Goal: Find specific page/section: Find specific page/section

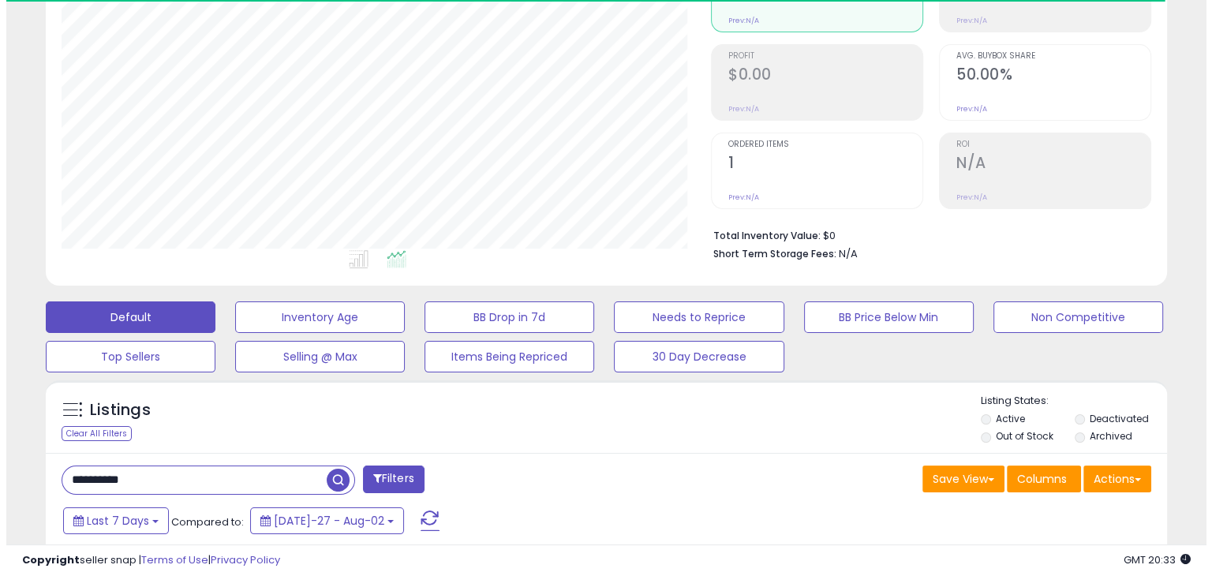
scroll to position [323, 648]
drag, startPoint x: 76, startPoint y: 472, endPoint x: 58, endPoint y: 478, distance: 19.2
click at [58, 478] on input "**********" at bounding box center [188, 480] width 264 height 28
paste input "text"
type input "**********"
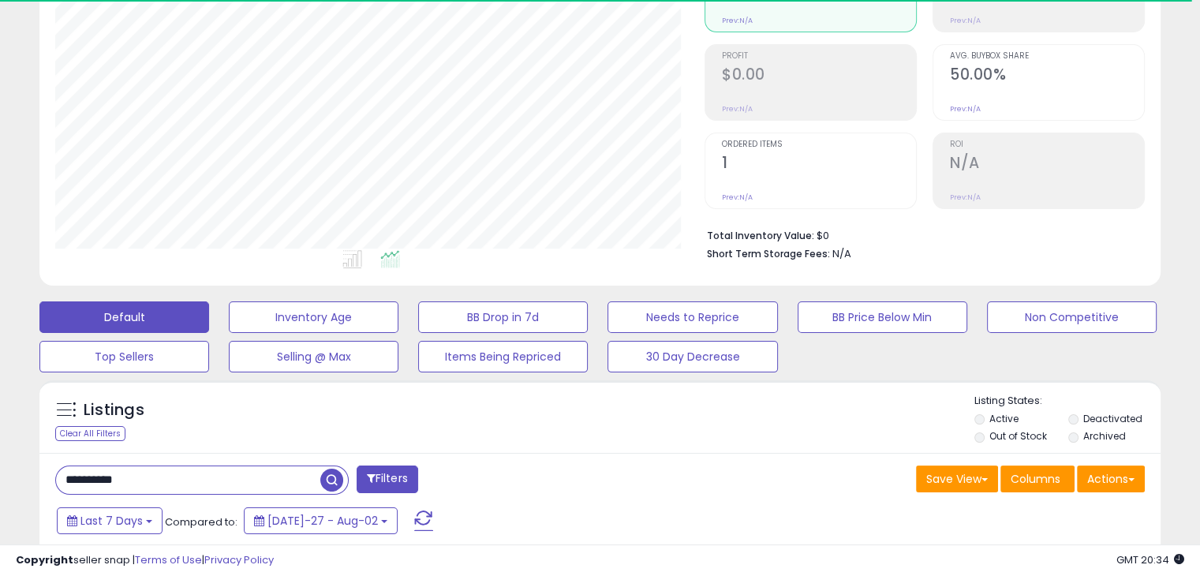
click at [329, 480] on span "button" at bounding box center [331, 480] width 23 height 23
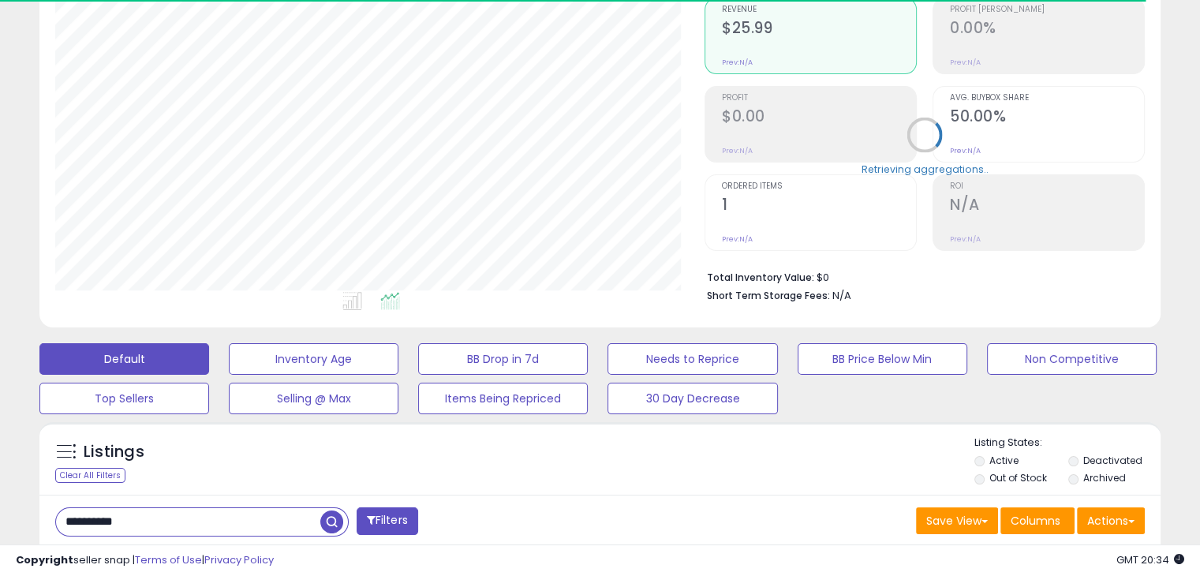
scroll to position [0, 0]
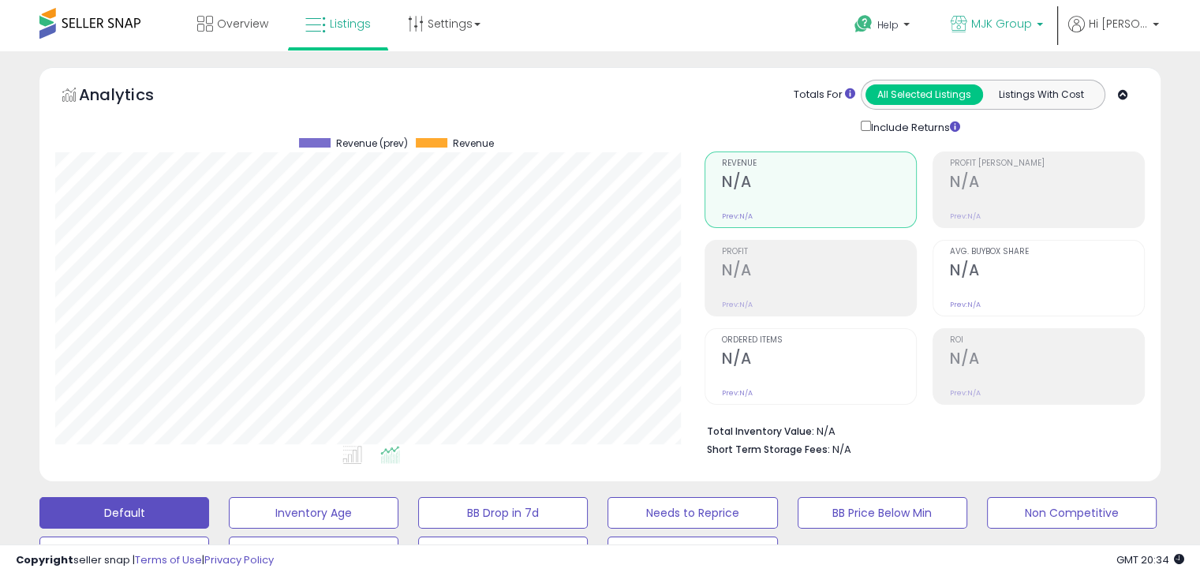
click at [1032, 23] on span "MJK Group" at bounding box center [1001, 24] width 61 height 16
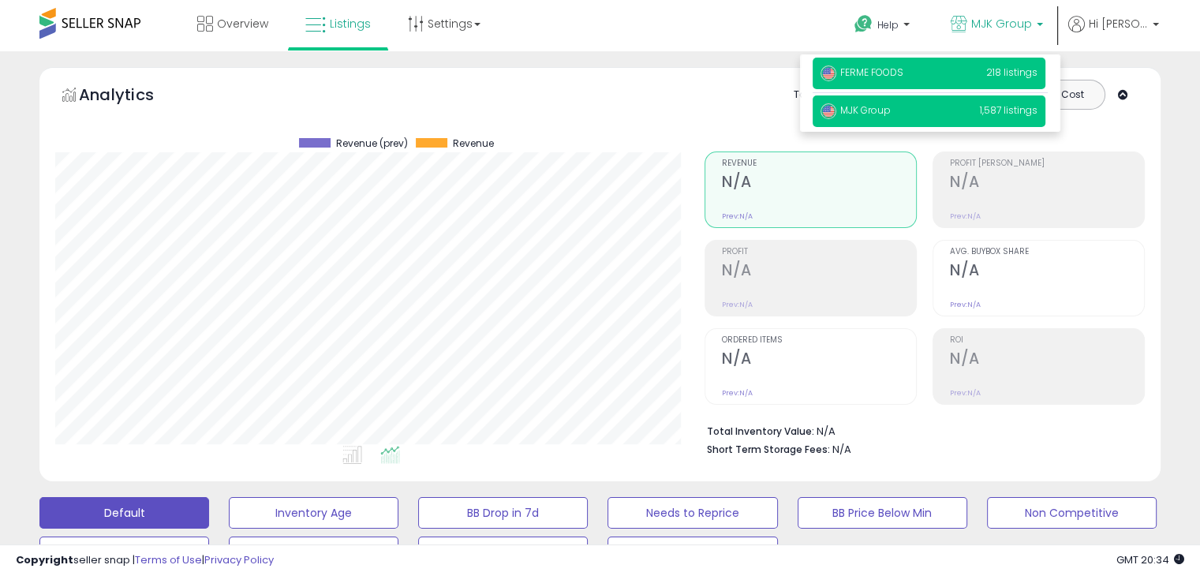
click at [937, 67] on p "FERME FOODS 218 listings" at bounding box center [929, 74] width 233 height 32
click at [878, 72] on span "FERME FOODS" at bounding box center [861, 71] width 83 height 13
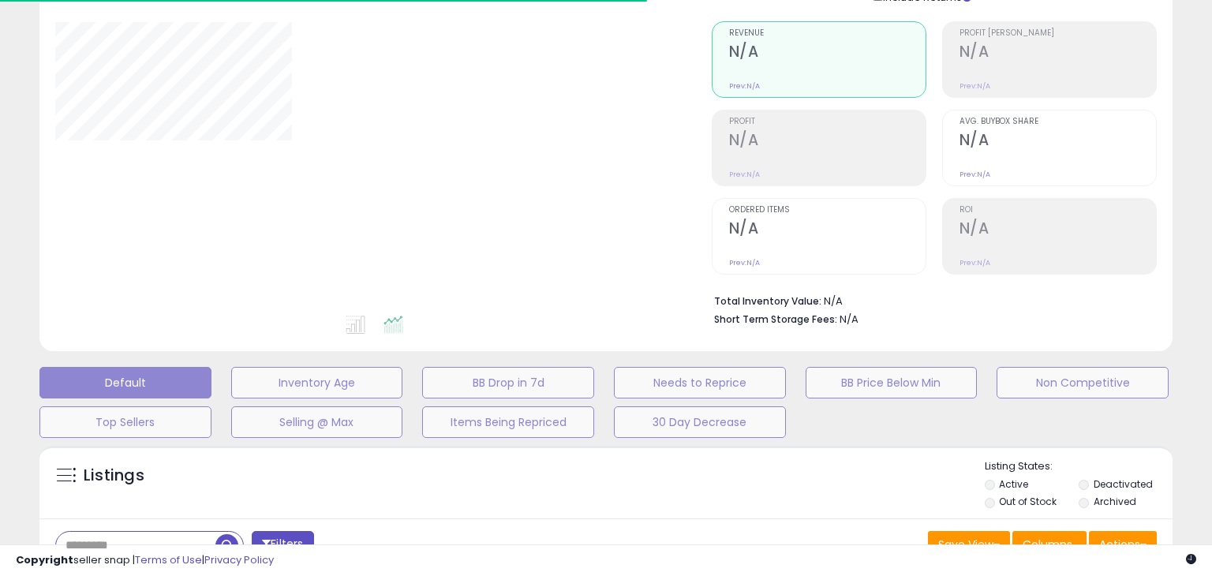
type input "**********"
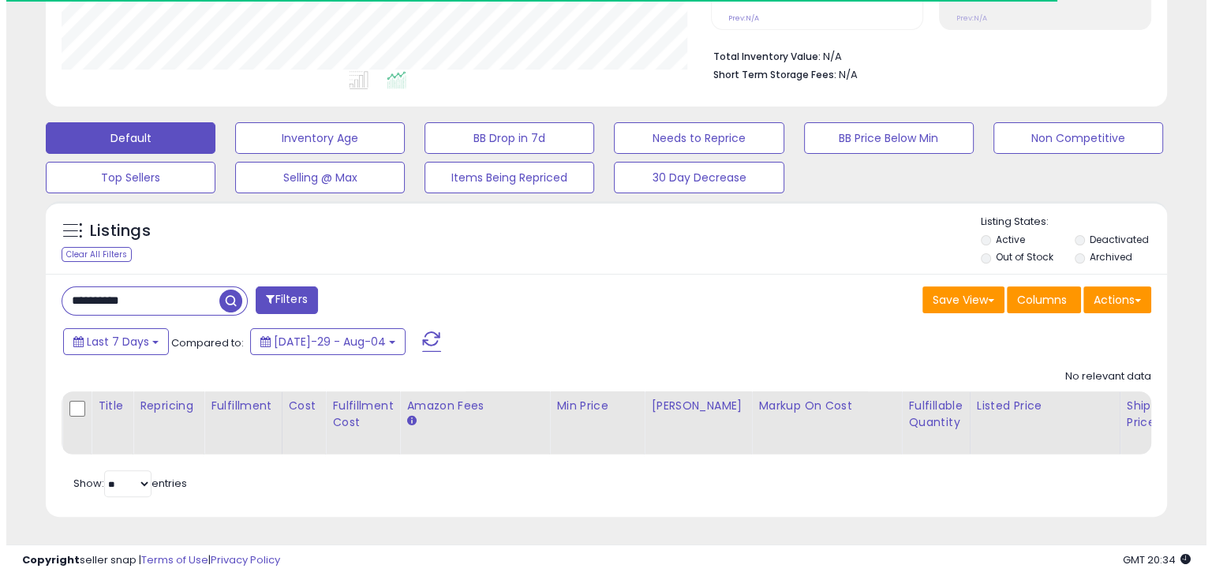
scroll to position [323, 648]
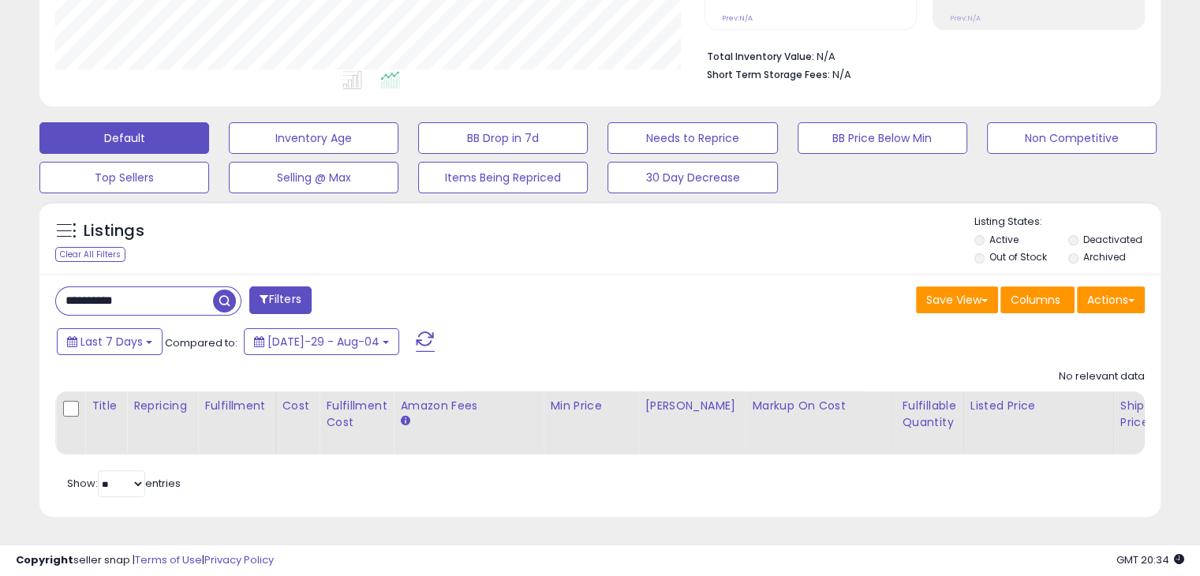
drag, startPoint x: 224, startPoint y: 286, endPoint x: 233, endPoint y: 287, distance: 8.8
click at [231, 290] on span "button" at bounding box center [224, 301] width 23 height 23
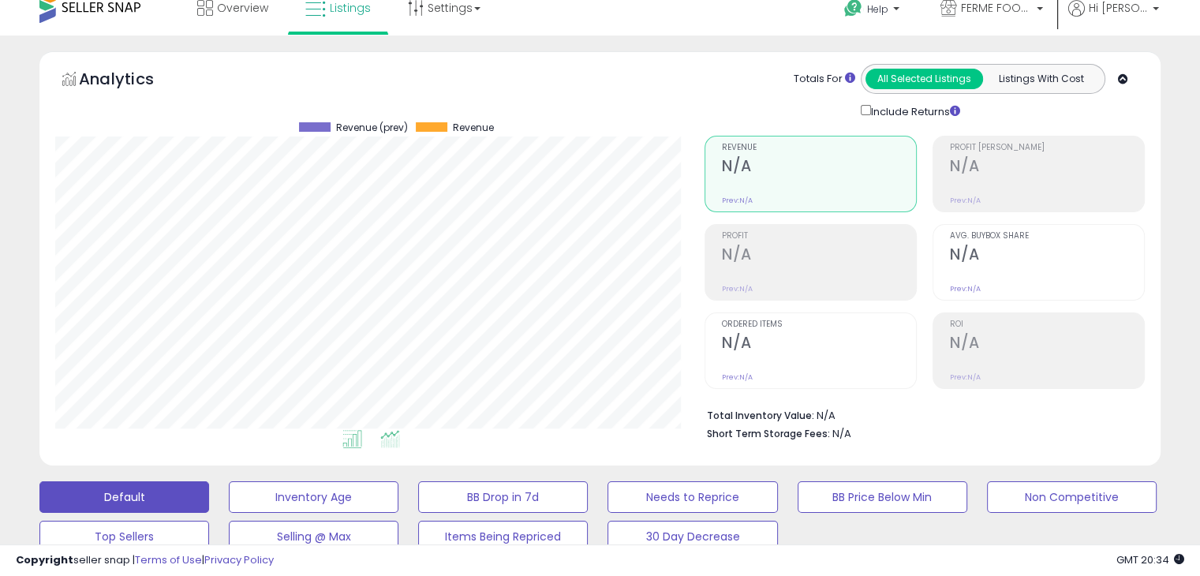
scroll to position [0, 0]
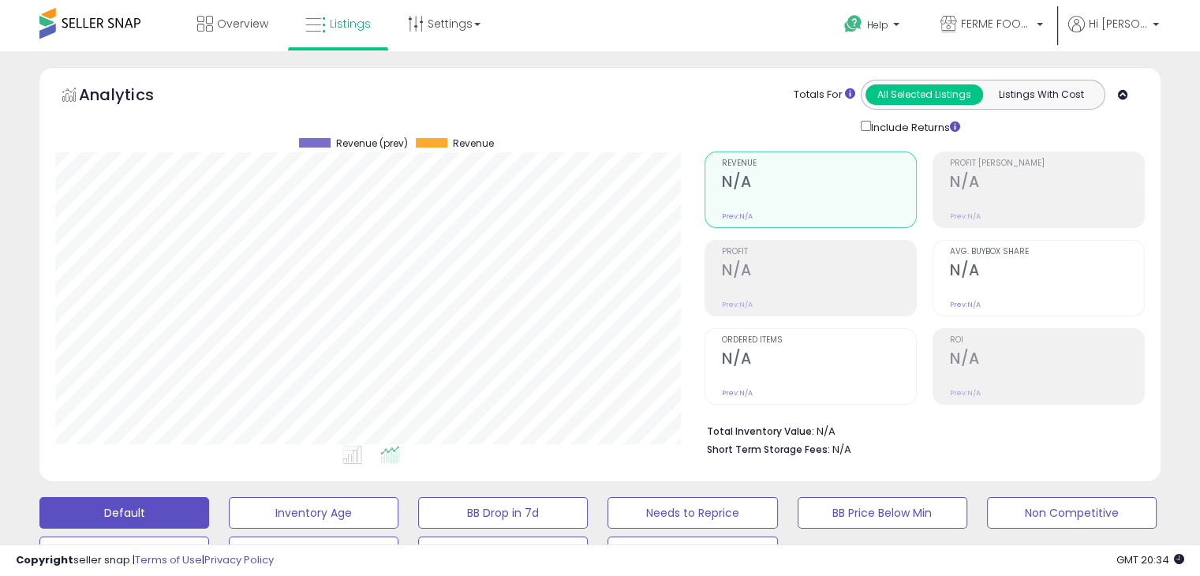
click at [101, 15] on span at bounding box center [89, 23] width 101 height 31
drag, startPoint x: 101, startPoint y: 19, endPoint x: 136, endPoint y: 1, distance: 39.2
click at [107, 16] on span at bounding box center [89, 23] width 101 height 31
